Goal: Information Seeking & Learning: Understand process/instructions

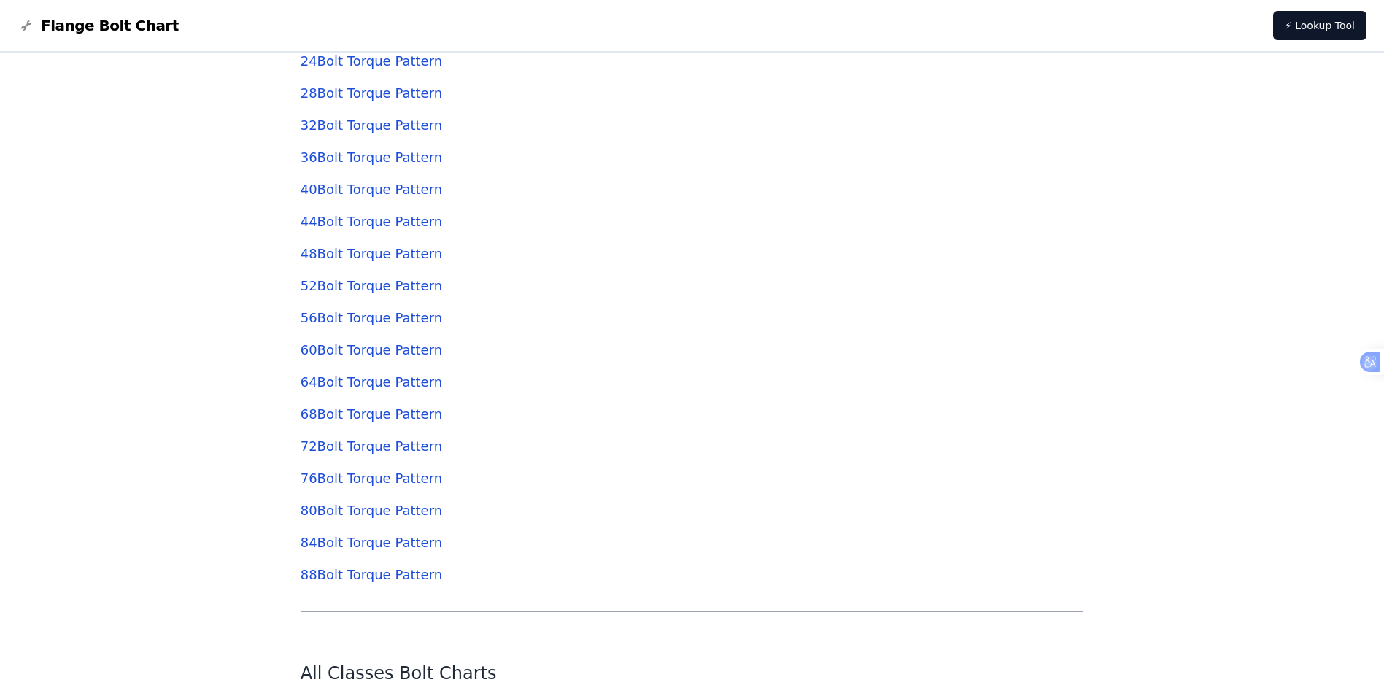
scroll to position [4792, 0]
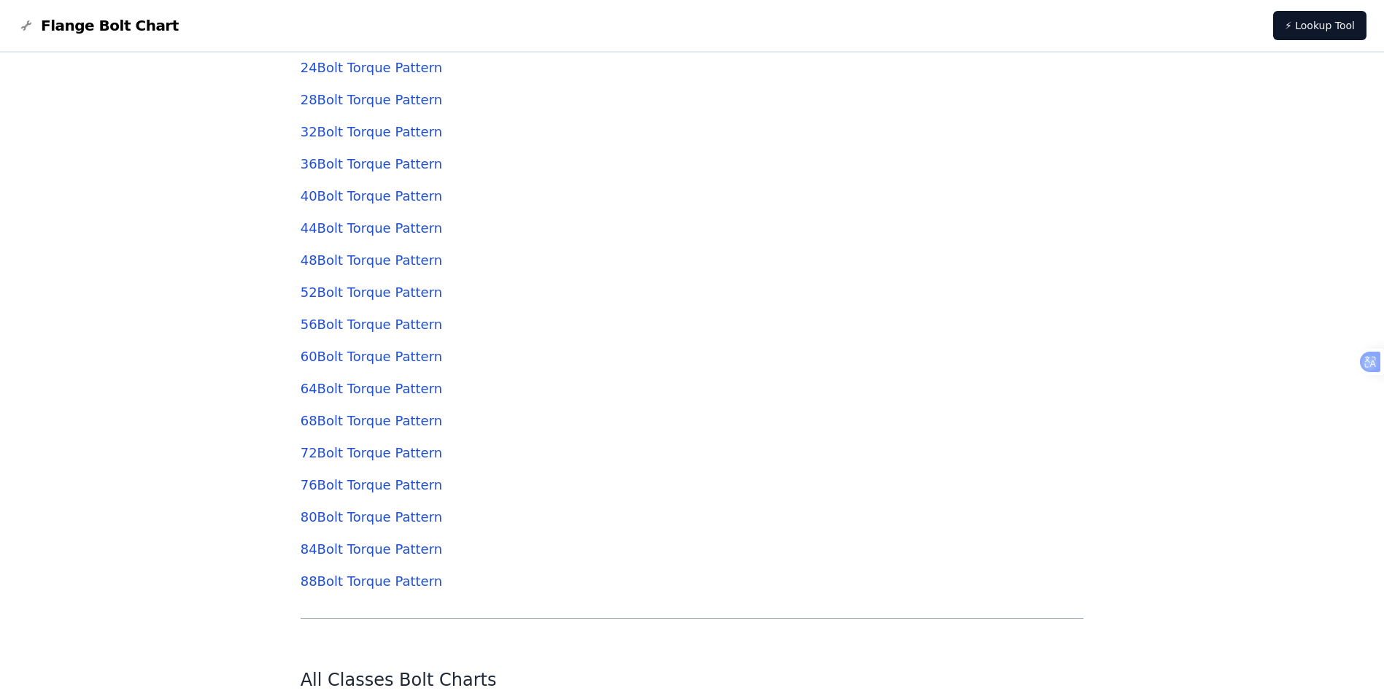
click at [360, 581] on link "88 Bolt Torque Pattern" at bounding box center [370, 580] width 141 height 15
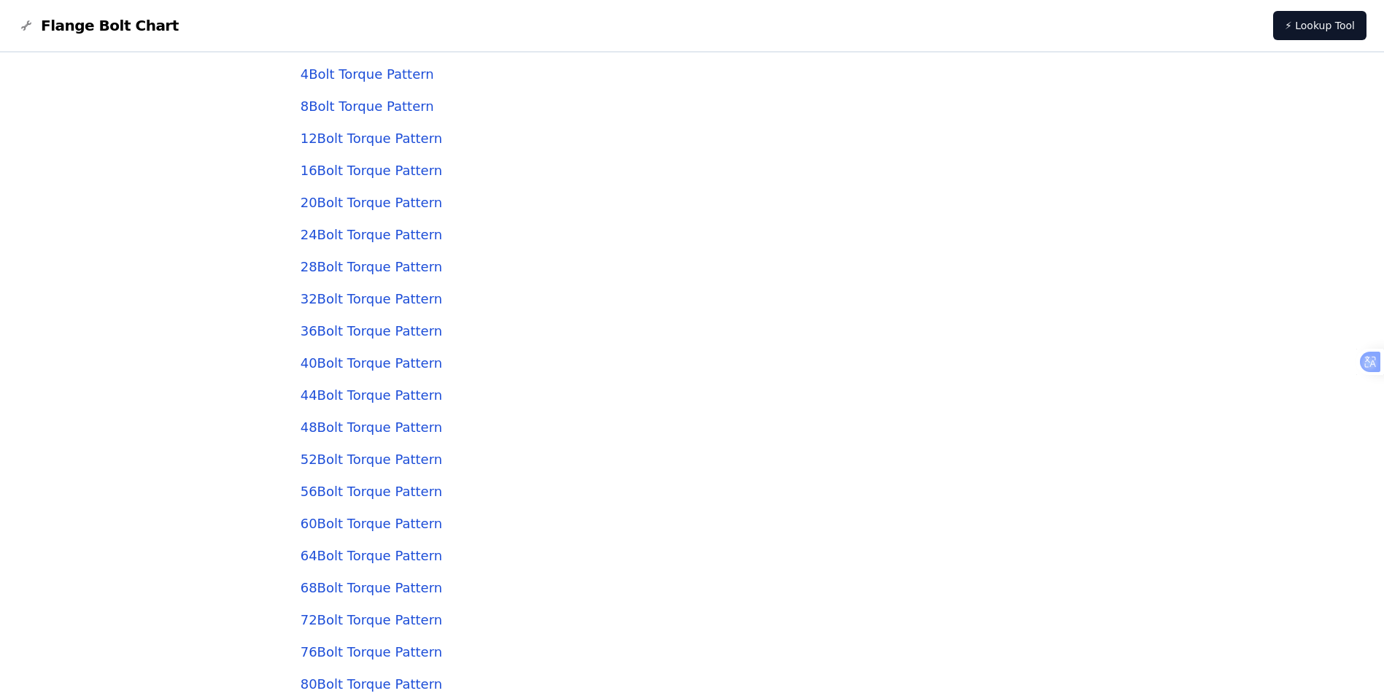
scroll to position [4355, 0]
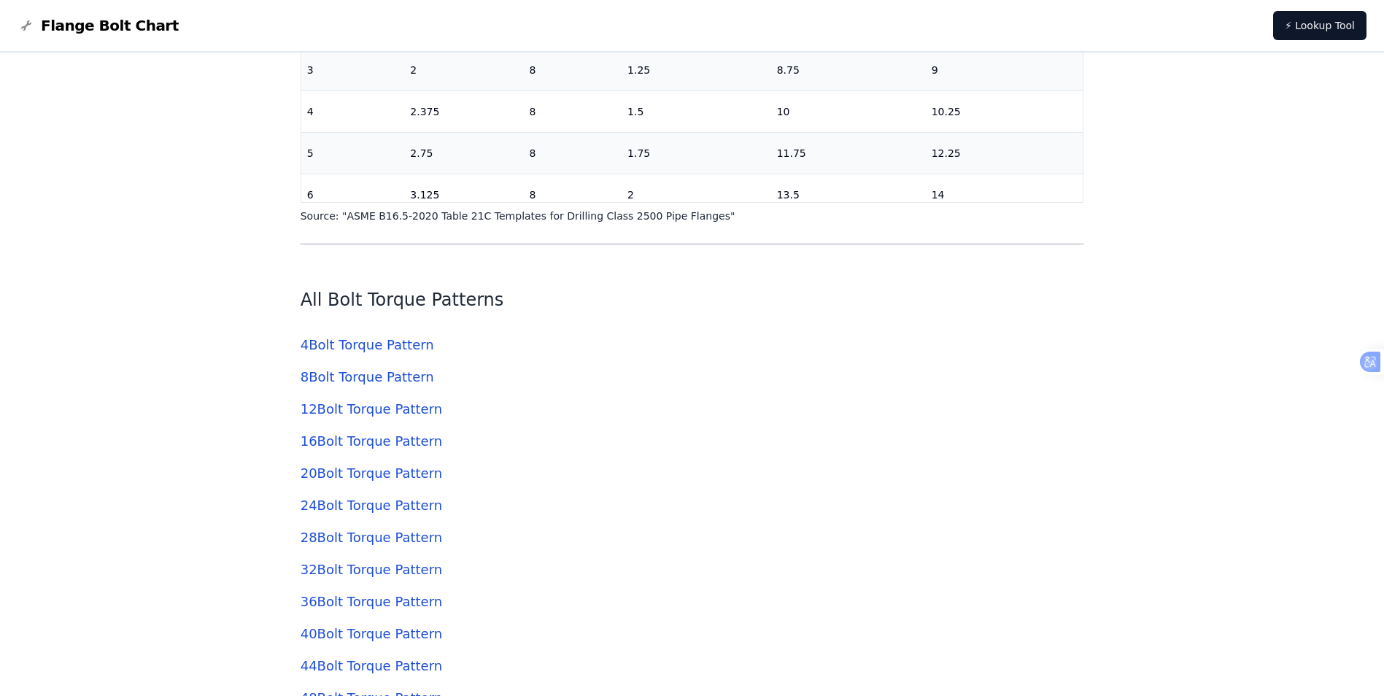
click at [373, 345] on link "4 Bolt Torque Pattern" at bounding box center [366, 344] width 133 height 15
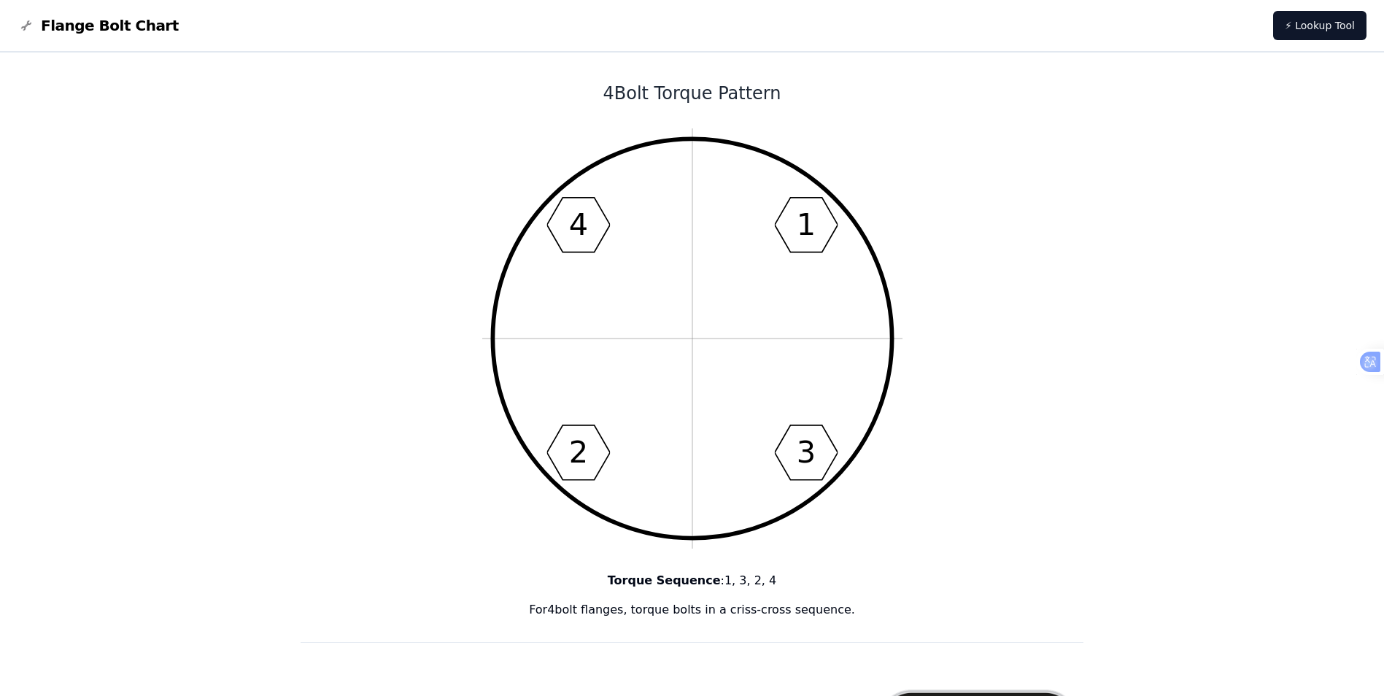
drag, startPoint x: 35, startPoint y: 0, endPoint x: 112, endPoint y: 166, distance: 183.1
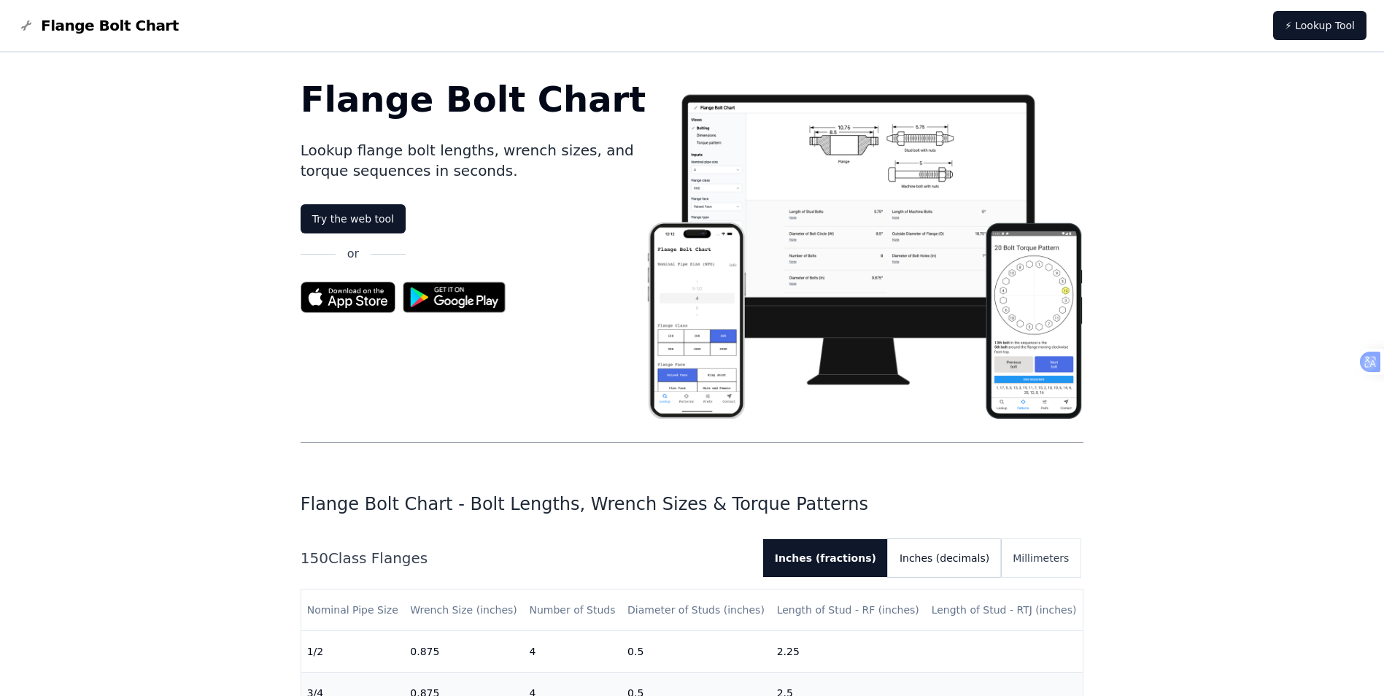
click at [944, 561] on button "Inches (decimals)" at bounding box center [944, 558] width 113 height 38
